Goal: Task Accomplishment & Management: Use online tool/utility

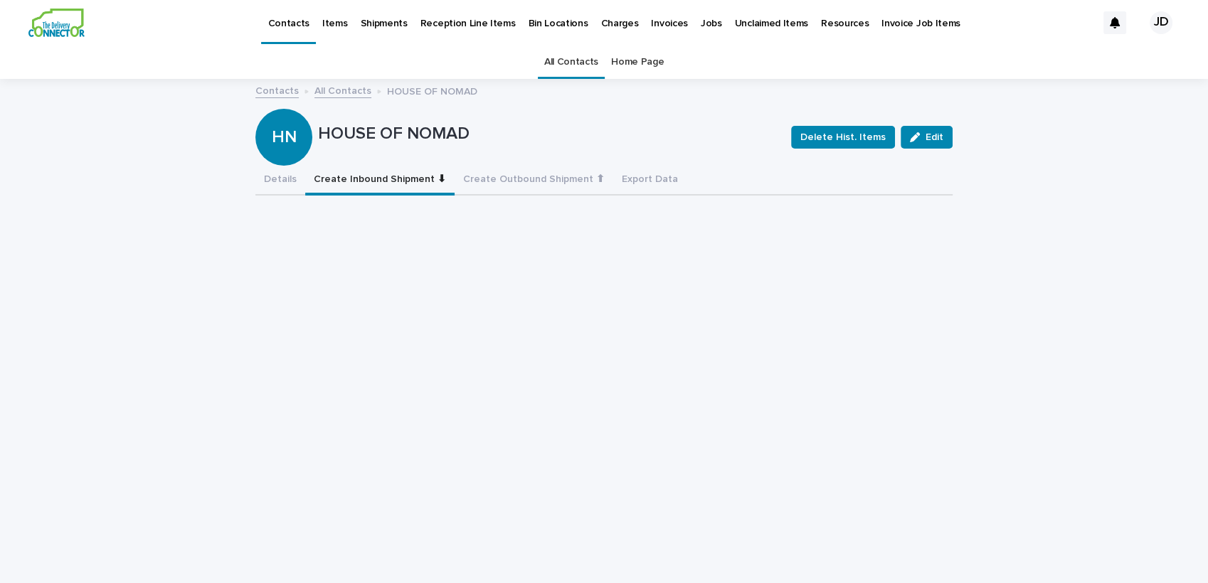
click at [576, 70] on link "All Contacts" at bounding box center [571, 62] width 54 height 33
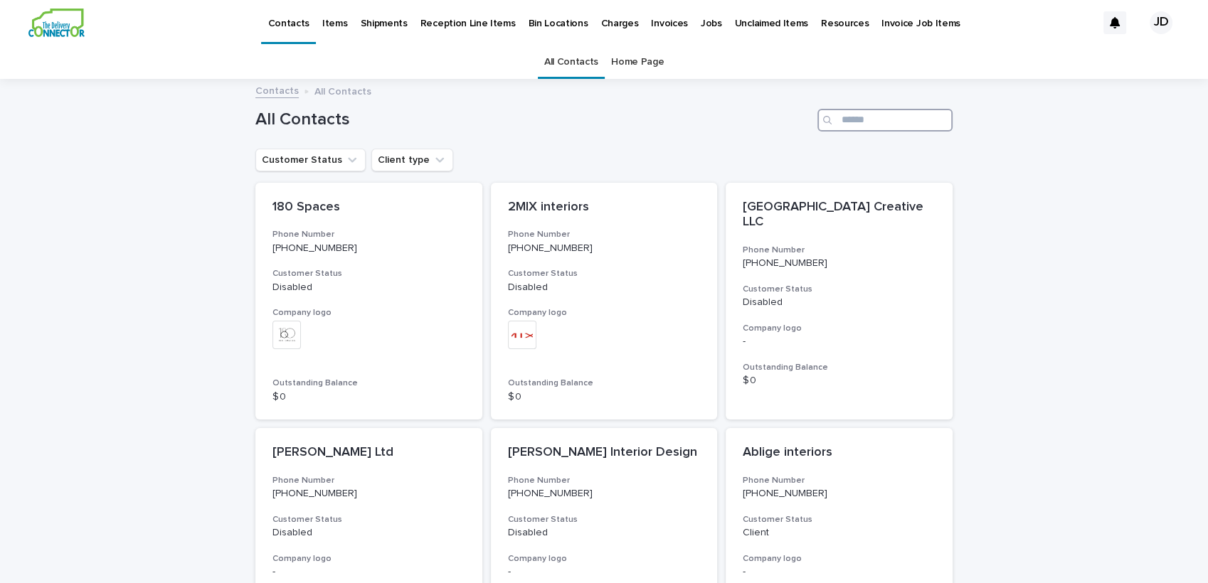
click at [910, 127] on input "Search" at bounding box center [884, 120] width 135 height 23
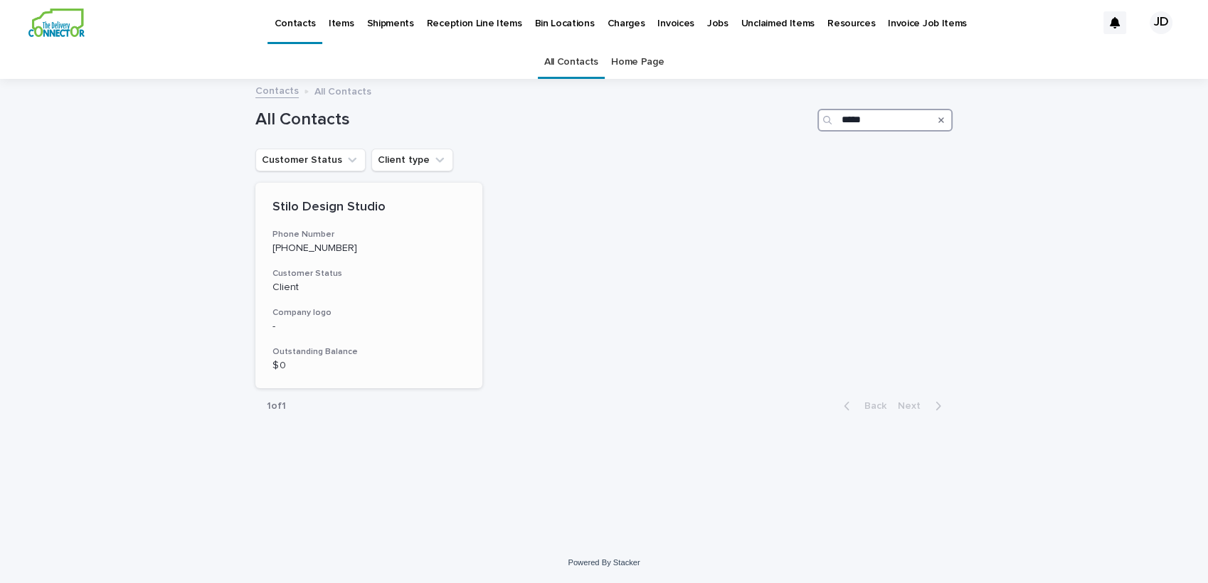
type input "*****"
click at [403, 293] on div "Stilo Design Studio Phone Number [PHONE_NUMBER] Customer Status Client Company …" at bounding box center [368, 286] width 227 height 206
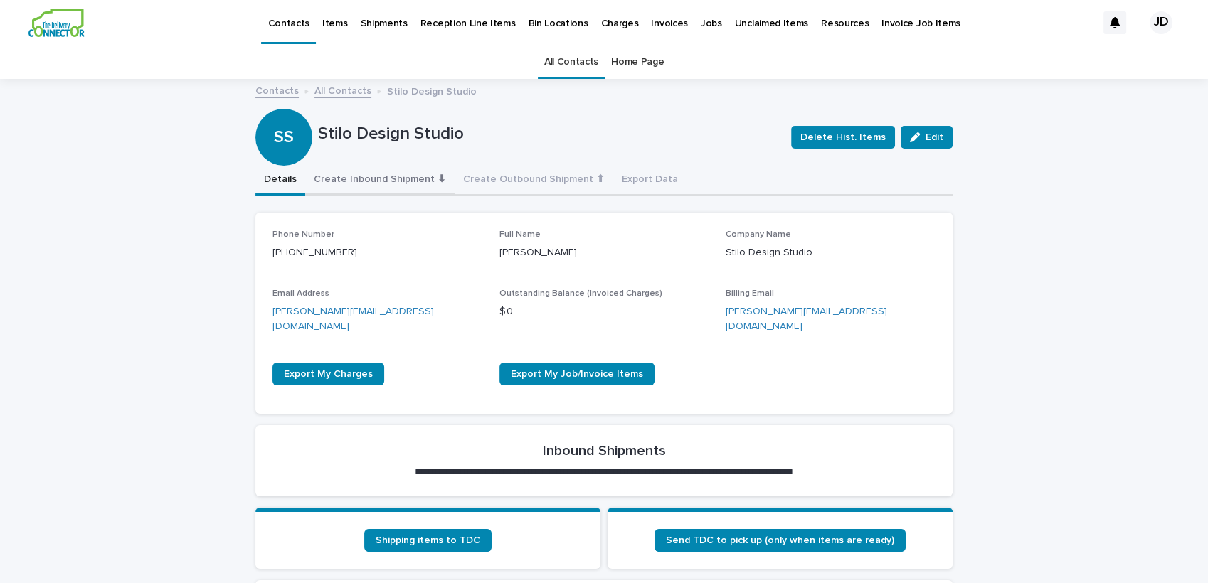
click at [395, 178] on button "Create Inbound Shipment ⬇" at bounding box center [379, 181] width 149 height 30
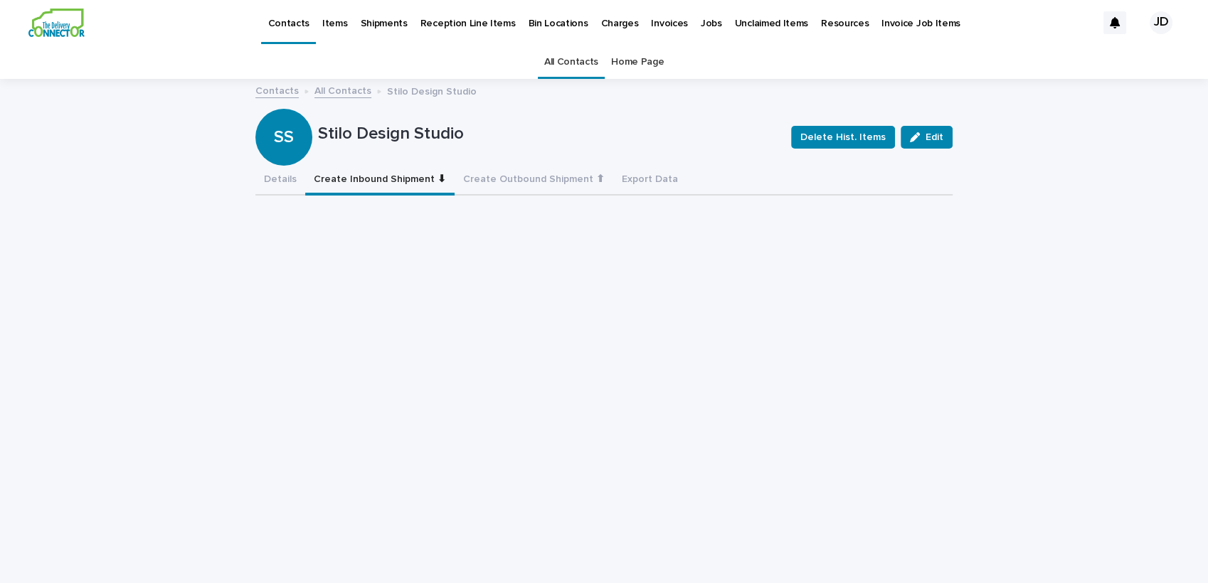
click at [549, 68] on link "All Contacts" at bounding box center [571, 62] width 54 height 33
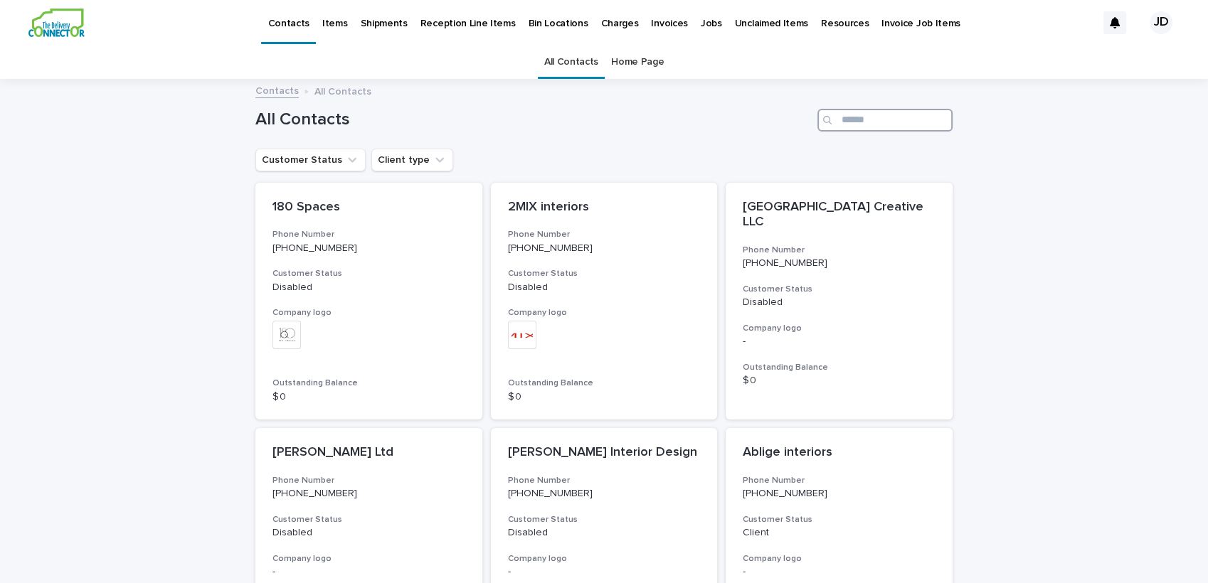
click at [889, 124] on input "Search" at bounding box center [884, 120] width 135 height 23
